Goal: Transaction & Acquisition: Purchase product/service

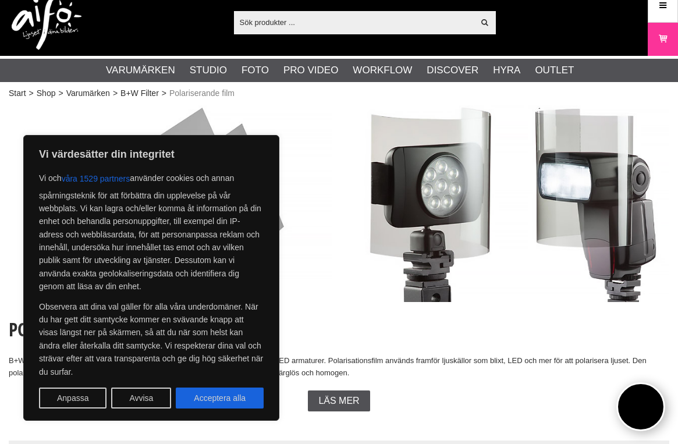
scroll to position [22, 0]
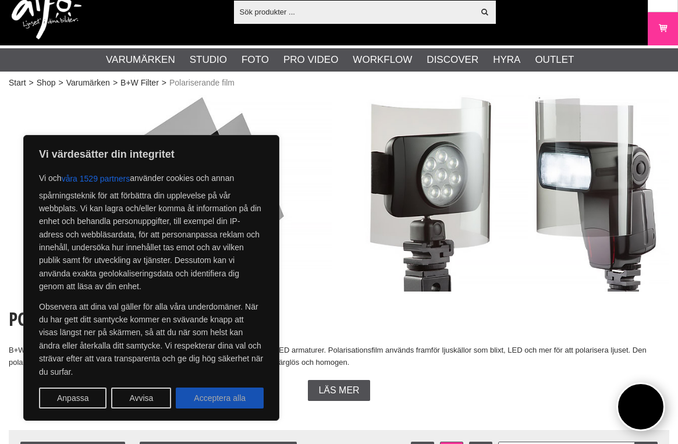
click at [212, 401] on button "Acceptera alla" at bounding box center [220, 398] width 88 height 21
checkbox input "true"
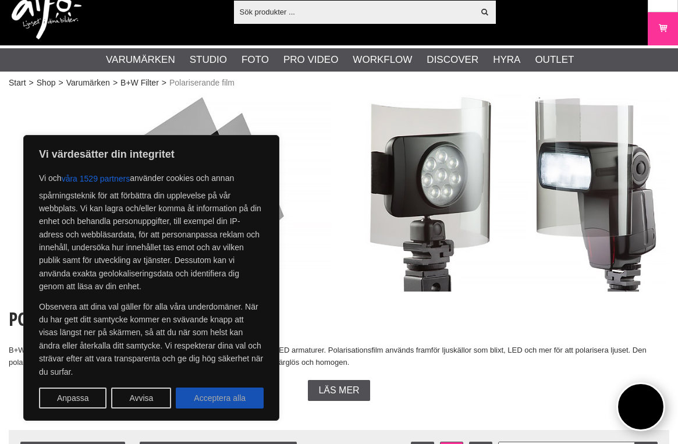
checkbox input "true"
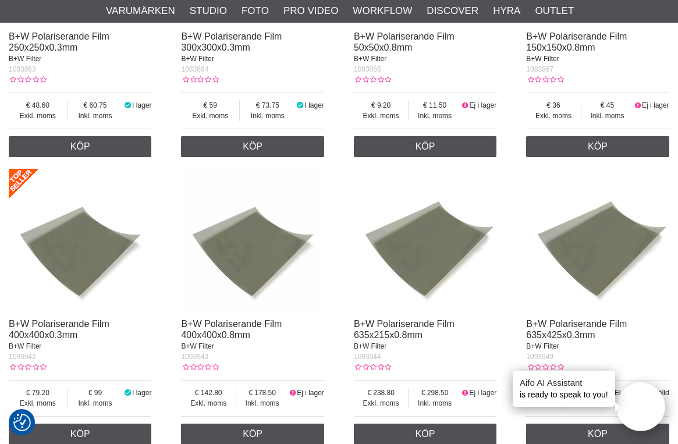
scroll to position [917, 0]
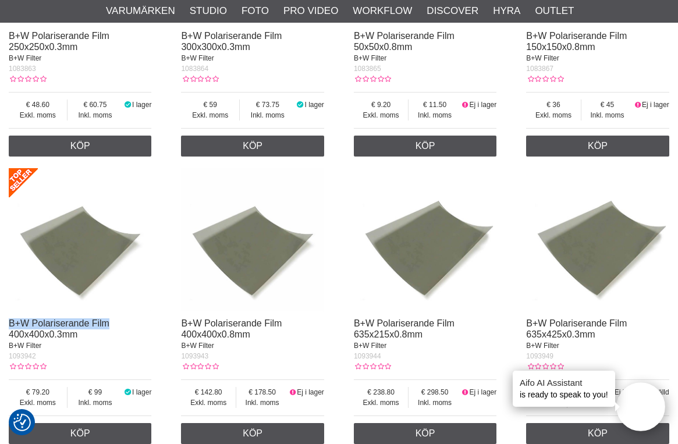
drag, startPoint x: 5, startPoint y: 322, endPoint x: 123, endPoint y: 328, distance: 118.4
copy link "B+W Polariserande Film"
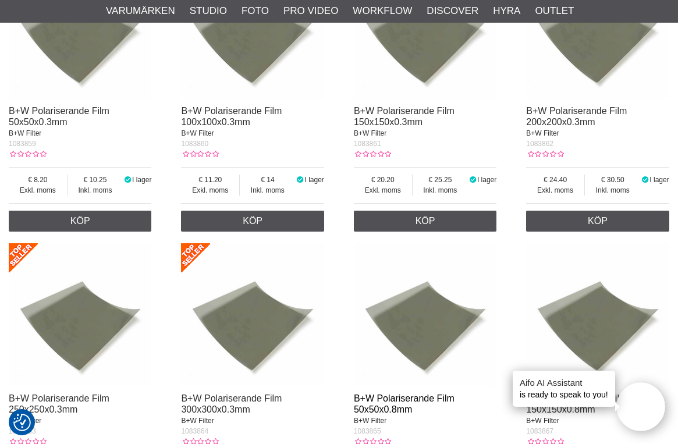
scroll to position [551, 0]
